Goal: Task Accomplishment & Management: Use online tool/utility

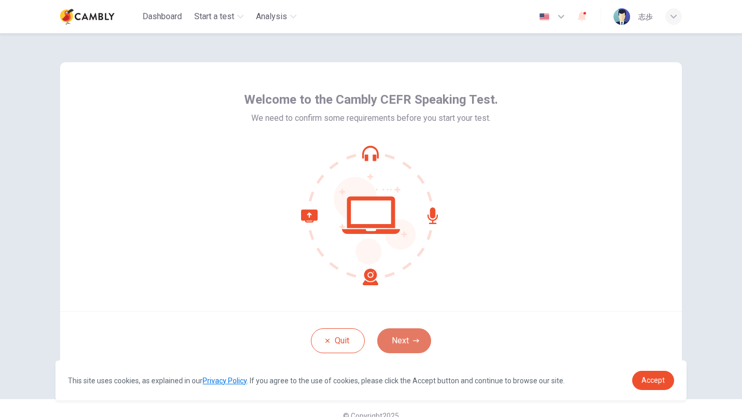
click at [400, 337] on button "Next" at bounding box center [404, 340] width 54 height 25
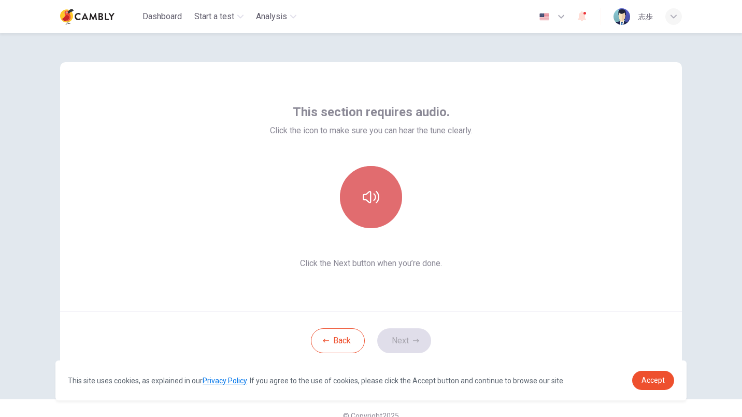
click at [380, 203] on button "button" at bounding box center [371, 197] width 62 height 62
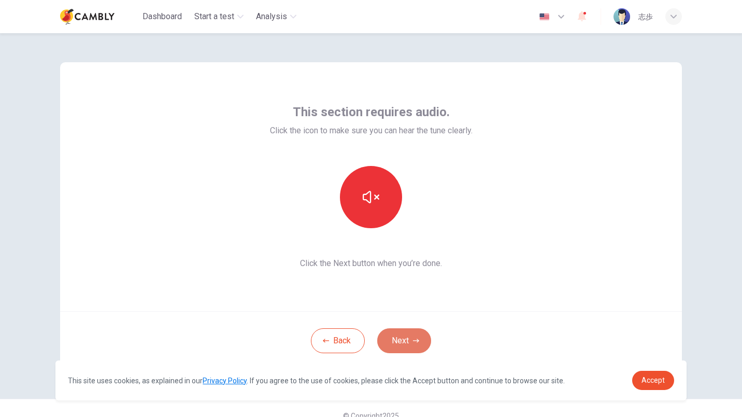
click at [411, 347] on button "Next" at bounding box center [404, 340] width 54 height 25
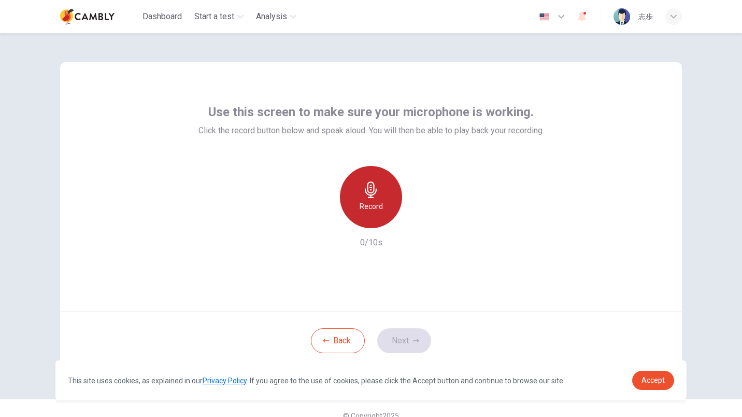
click at [356, 213] on div "Record" at bounding box center [371, 197] width 62 height 62
click at [356, 213] on div "Stop" at bounding box center [371, 197] width 62 height 62
click at [380, 193] on div "Record" at bounding box center [371, 197] width 62 height 62
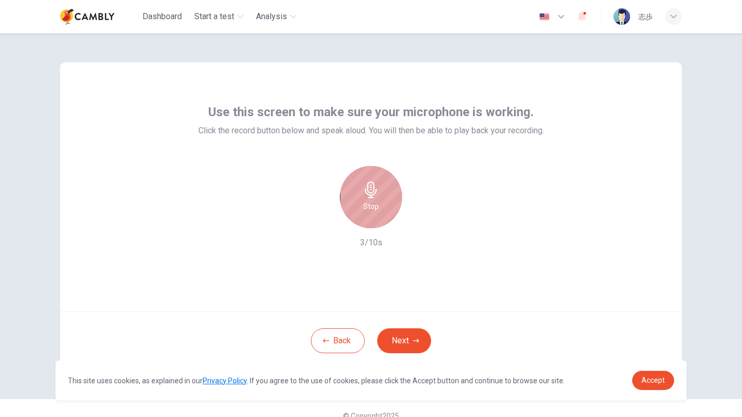
click at [380, 193] on div "Stop" at bounding box center [371, 197] width 62 height 62
click at [322, 224] on div "button" at bounding box center [323, 219] width 17 height 17
click at [380, 205] on div "Record" at bounding box center [371, 197] width 62 height 62
click at [380, 205] on div "Stop" at bounding box center [371, 197] width 62 height 62
click at [417, 216] on icon "button" at bounding box center [419, 220] width 10 height 10
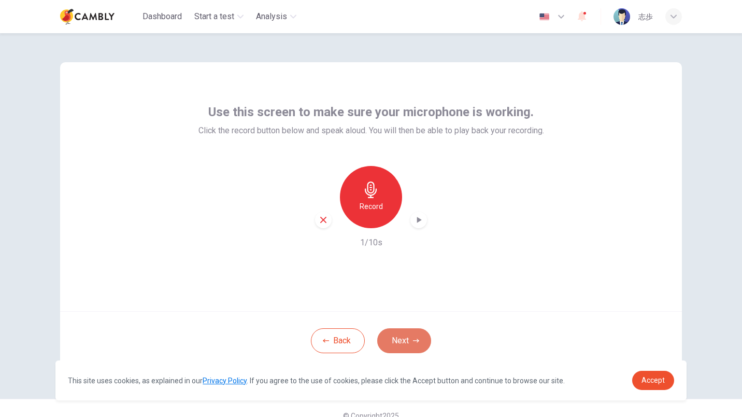
click at [402, 344] on button "Next" at bounding box center [404, 340] width 54 height 25
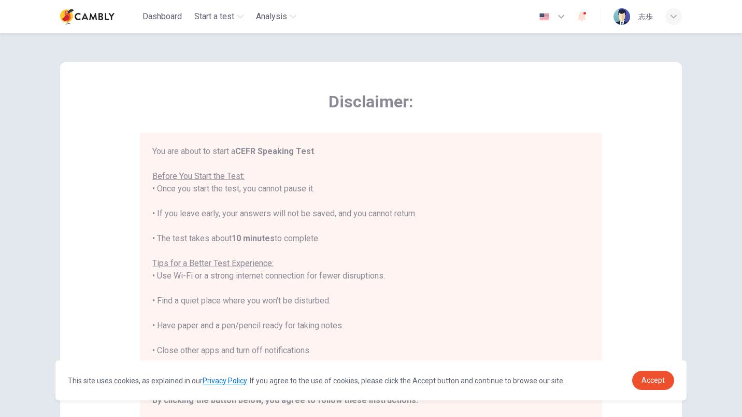
scroll to position [11, 0]
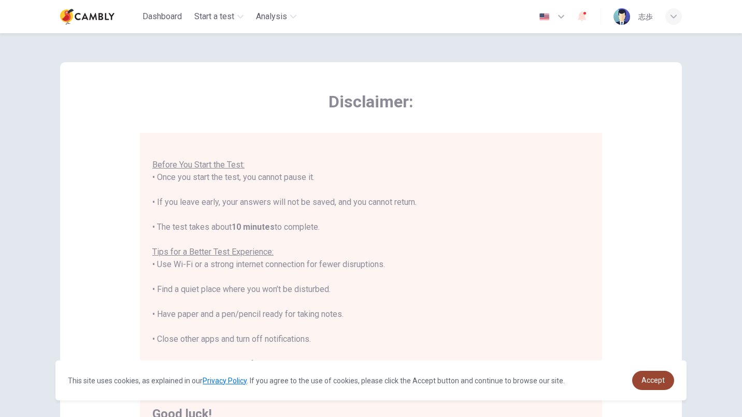
click at [647, 379] on span "Accept" at bounding box center [653, 380] width 23 height 8
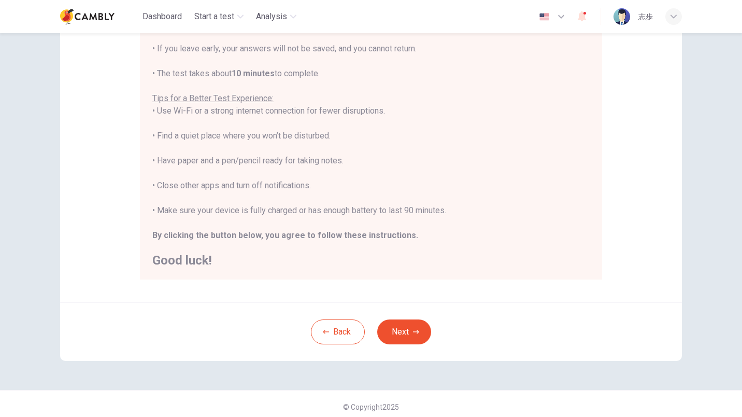
scroll to position [160, 0]
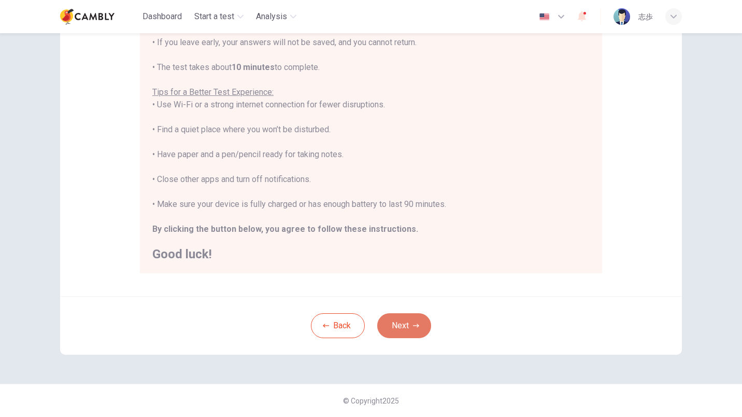
click at [398, 326] on button "Next" at bounding box center [404, 325] width 54 height 25
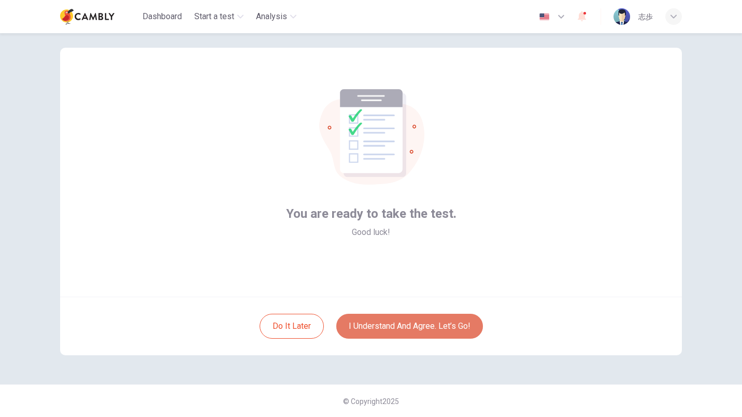
click at [398, 326] on button "I understand and agree. Let’s go!" at bounding box center [409, 325] width 147 height 25
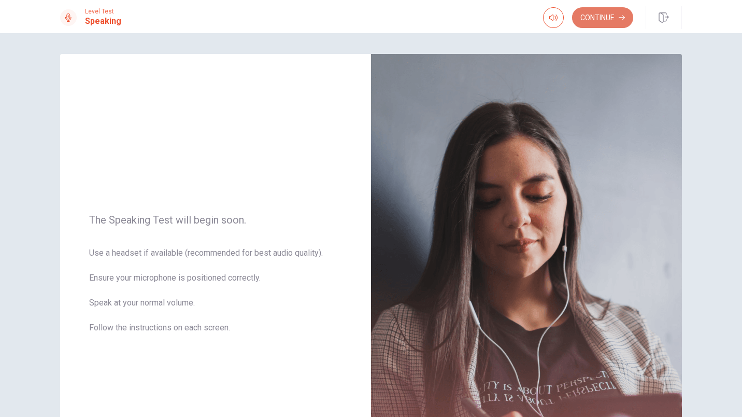
click at [604, 12] on button "Continue" at bounding box center [602, 17] width 61 height 21
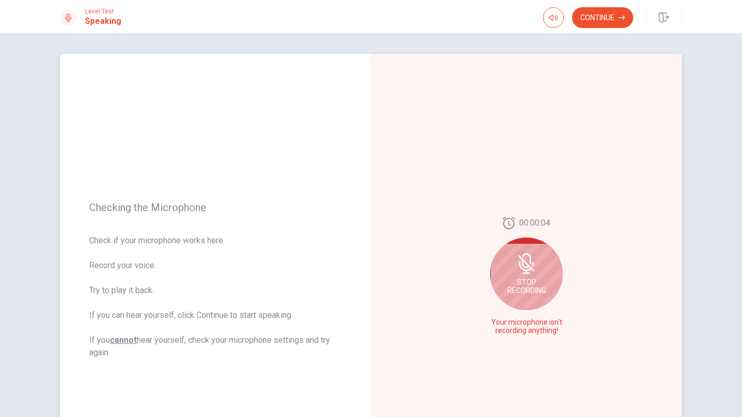
click at [540, 270] on div "Stop Recording" at bounding box center [526, 273] width 73 height 73
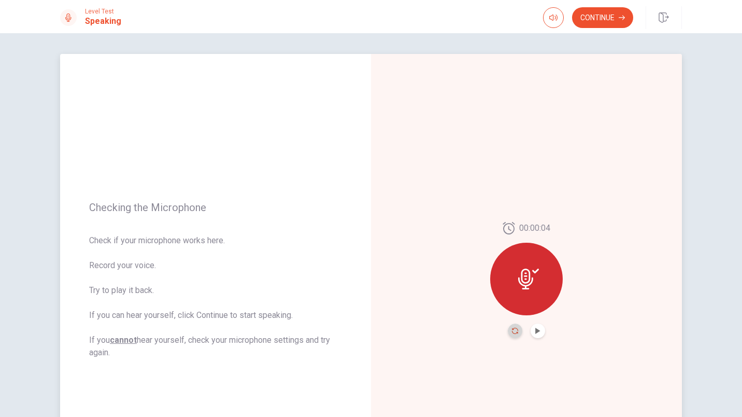
click at [514, 328] on icon "Record Again" at bounding box center [515, 330] width 6 height 6
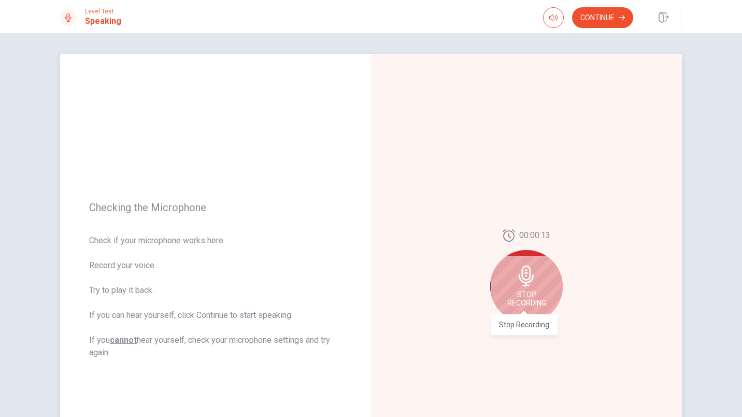
click at [523, 298] on span "Stop Recording" at bounding box center [526, 298] width 39 height 17
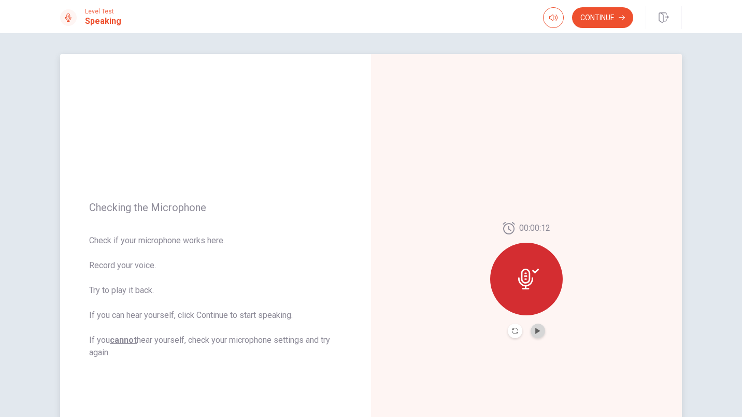
click at [536, 334] on button "Play Audio" at bounding box center [538, 330] width 15 height 15
click at [620, 15] on icon "button" at bounding box center [622, 18] width 6 height 6
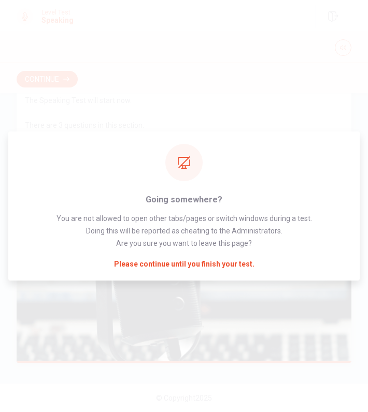
scroll to position [57, 0]
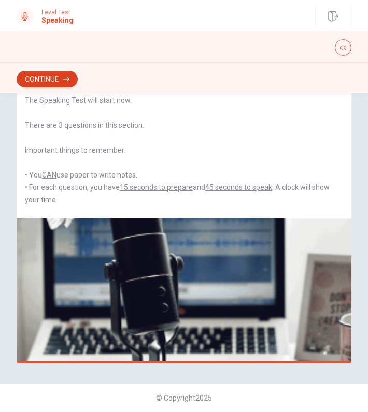
click at [66, 82] on icon "button" at bounding box center [66, 79] width 6 height 6
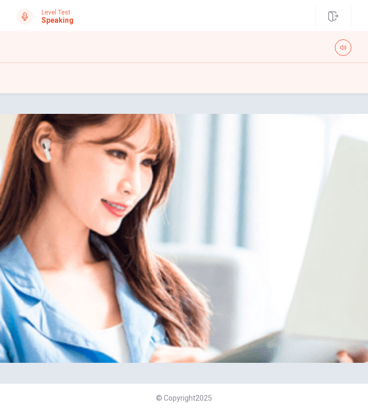
scroll to position [0, 0]
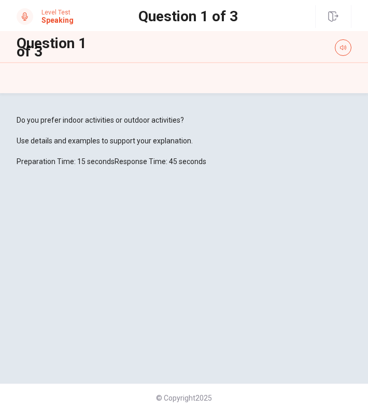
click at [278, 104] on div "Do you prefer indoor activities or outdoor activities? Use details and examples…" at bounding box center [184, 252] width 368 height 319
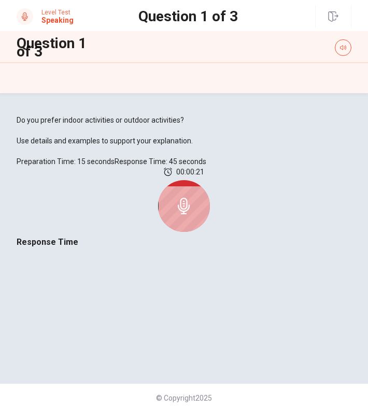
click at [190, 232] on div at bounding box center [184, 206] width 52 height 52
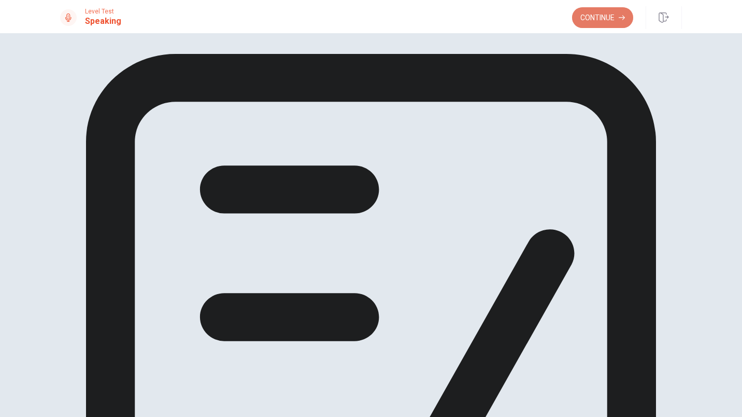
click at [612, 17] on button "Continue" at bounding box center [602, 17] width 61 height 21
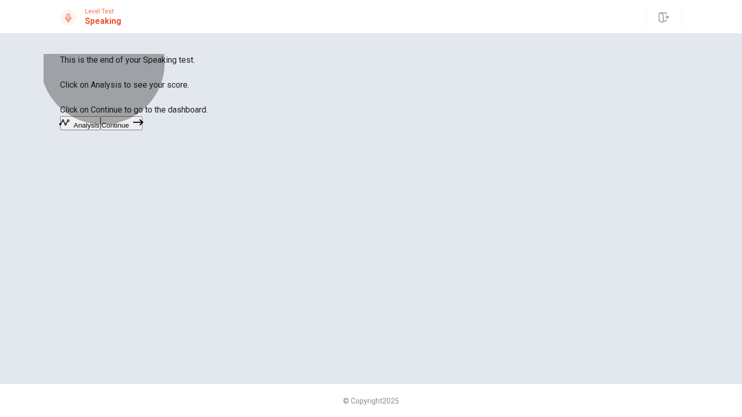
click at [144, 127] on icon "button" at bounding box center [138, 122] width 10 height 10
